Goal: Obtain resource: Obtain resource

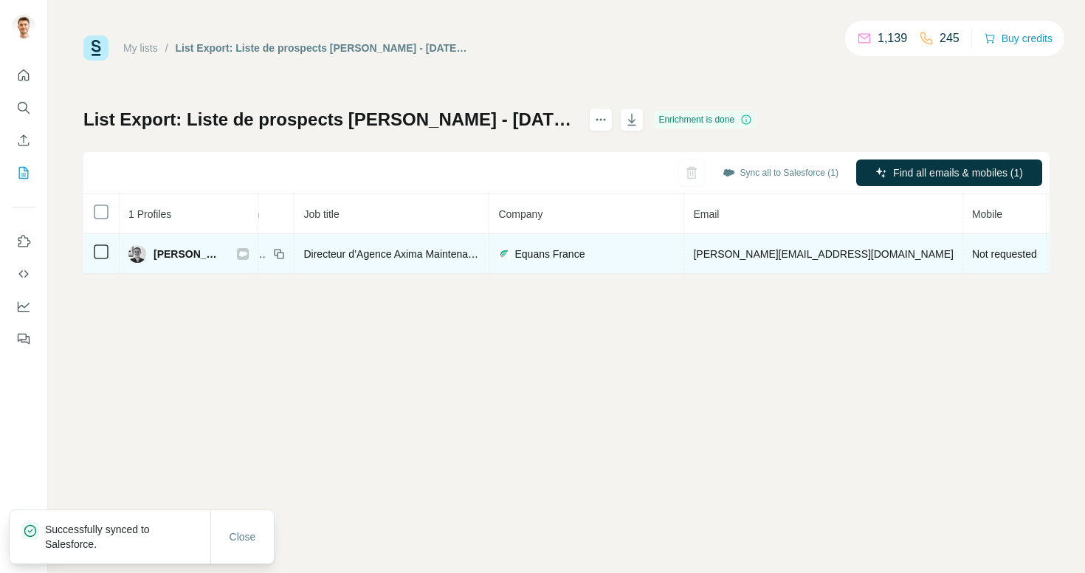
scroll to position [0, 257]
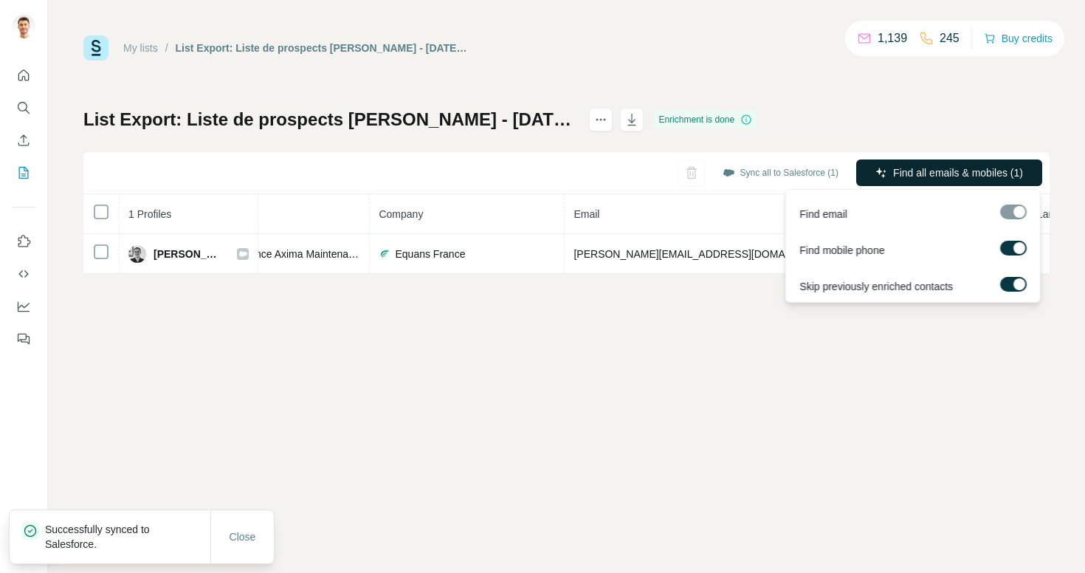
click at [933, 177] on span "Find all emails & mobiles (1)" at bounding box center [958, 172] width 130 height 15
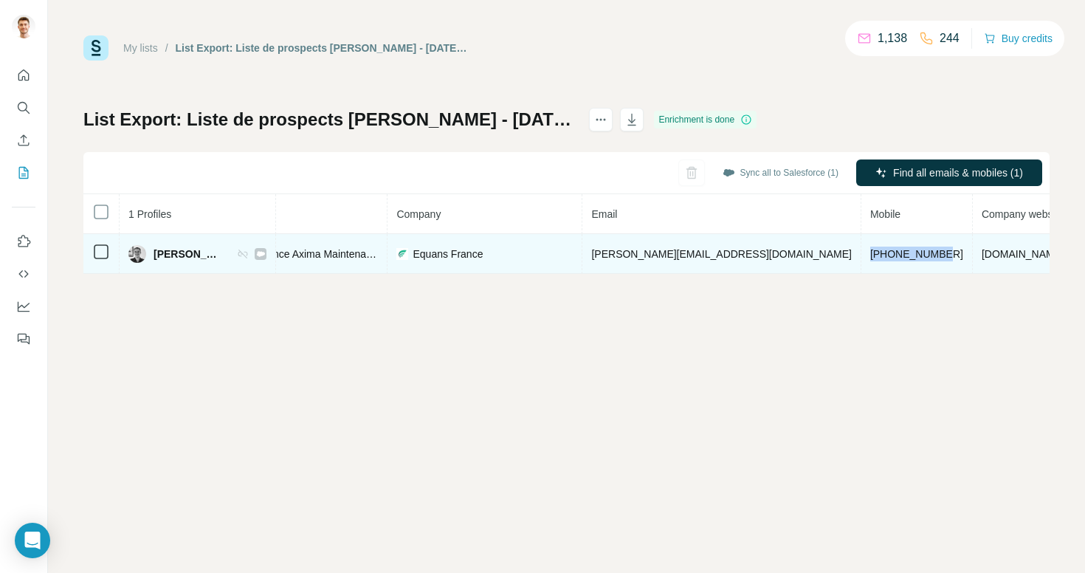
drag, startPoint x: 840, startPoint y: 254, endPoint x: 764, endPoint y: 254, distance: 76.7
click at [861, 254] on td "+33607168415" at bounding box center [916, 254] width 111 height 40
copy span "+33607168415"
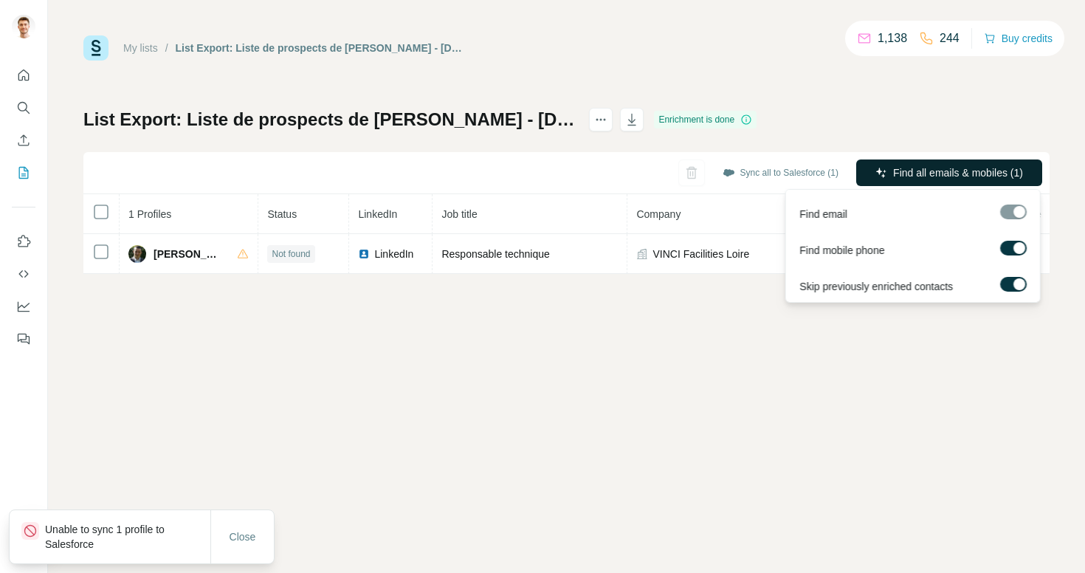
click at [944, 177] on span "Find all emails & mobiles (1)" at bounding box center [958, 172] width 130 height 15
